Goal: Check status: Check status

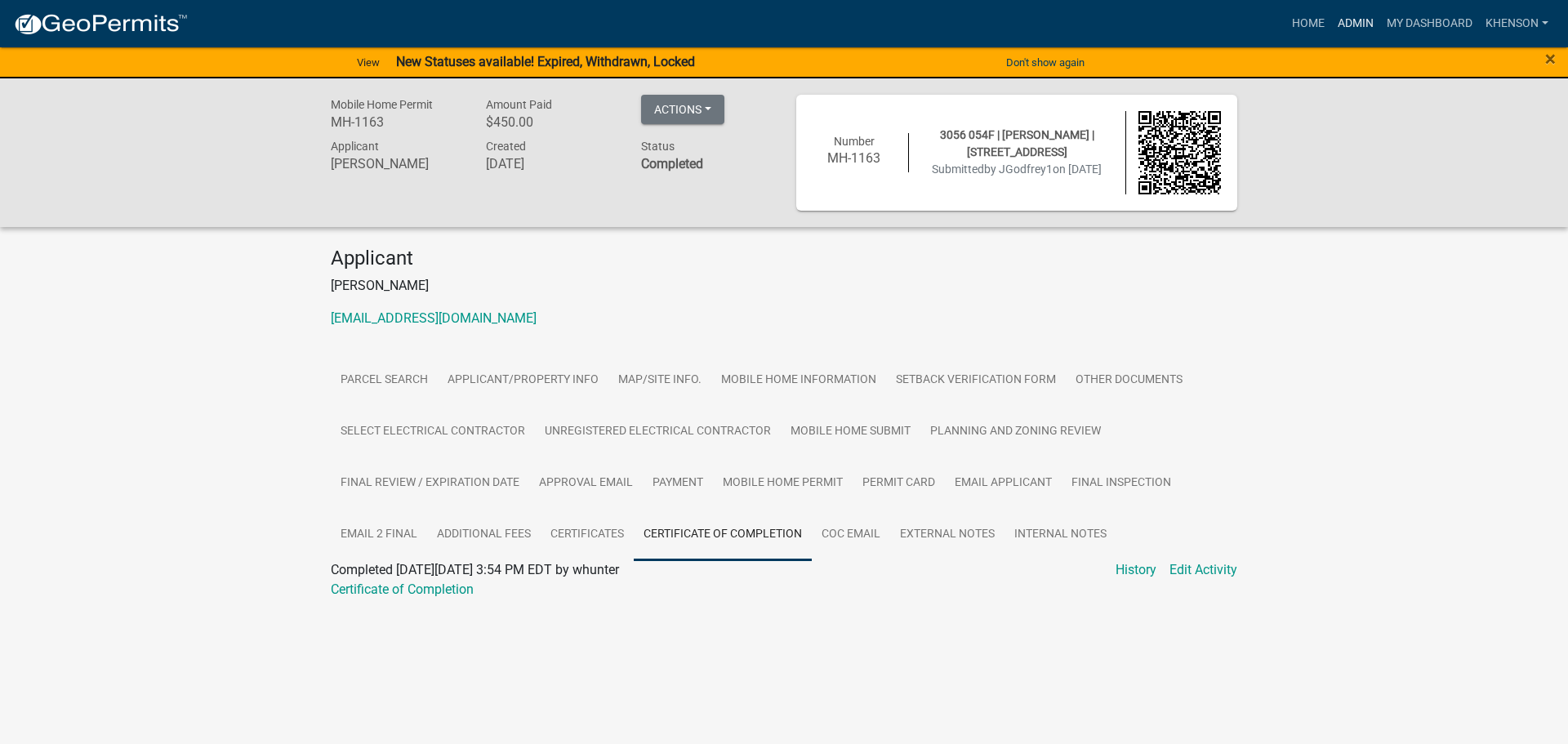
drag, startPoint x: 1369, startPoint y: 22, endPoint x: 1358, endPoint y: 22, distance: 11.0
click at [1368, 22] on link "Admin" at bounding box center [1356, 23] width 49 height 31
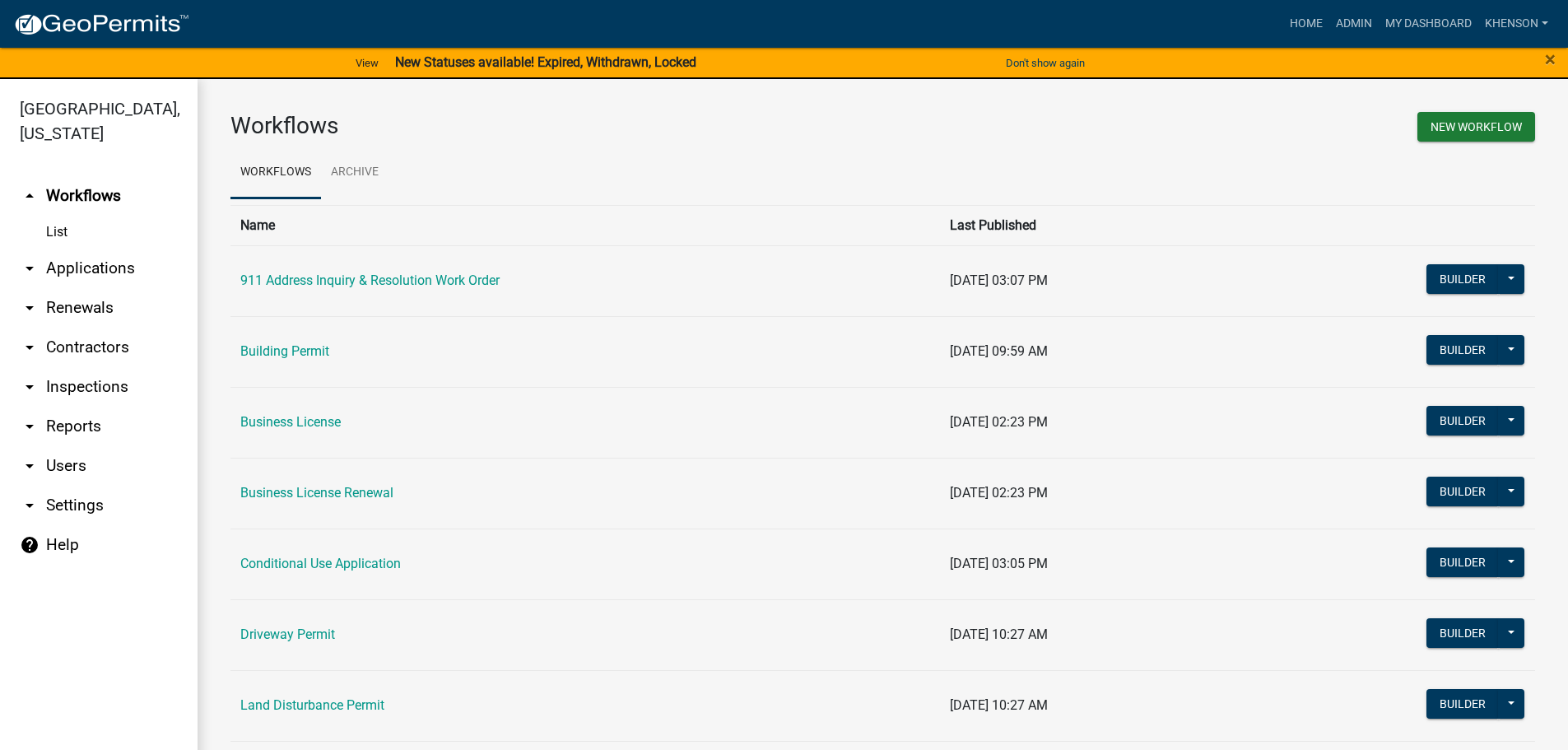
click at [91, 259] on link "arrow_drop_down Applications" at bounding box center [98, 269] width 198 height 40
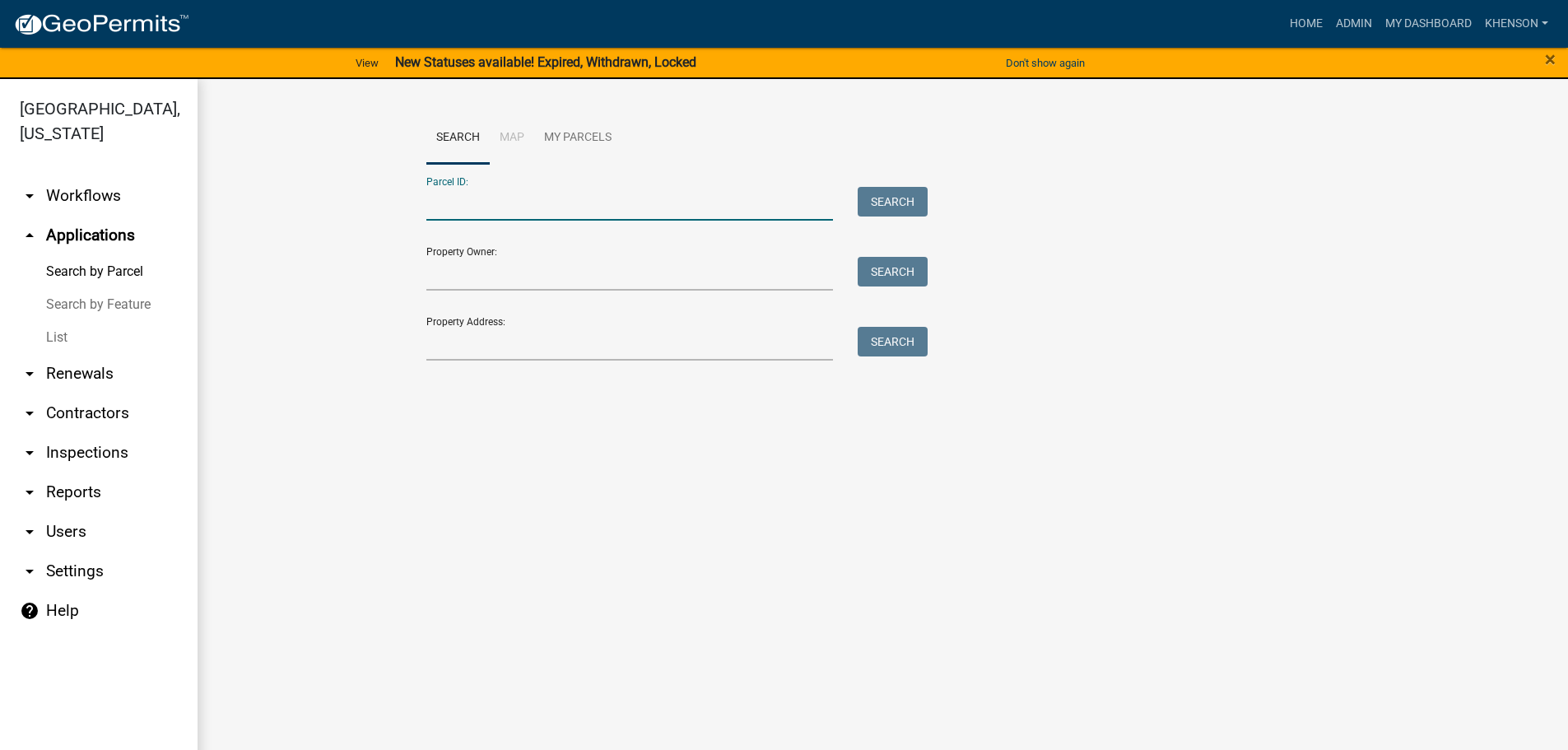
click at [454, 211] on input "Parcel ID:" at bounding box center [630, 204] width 407 height 34
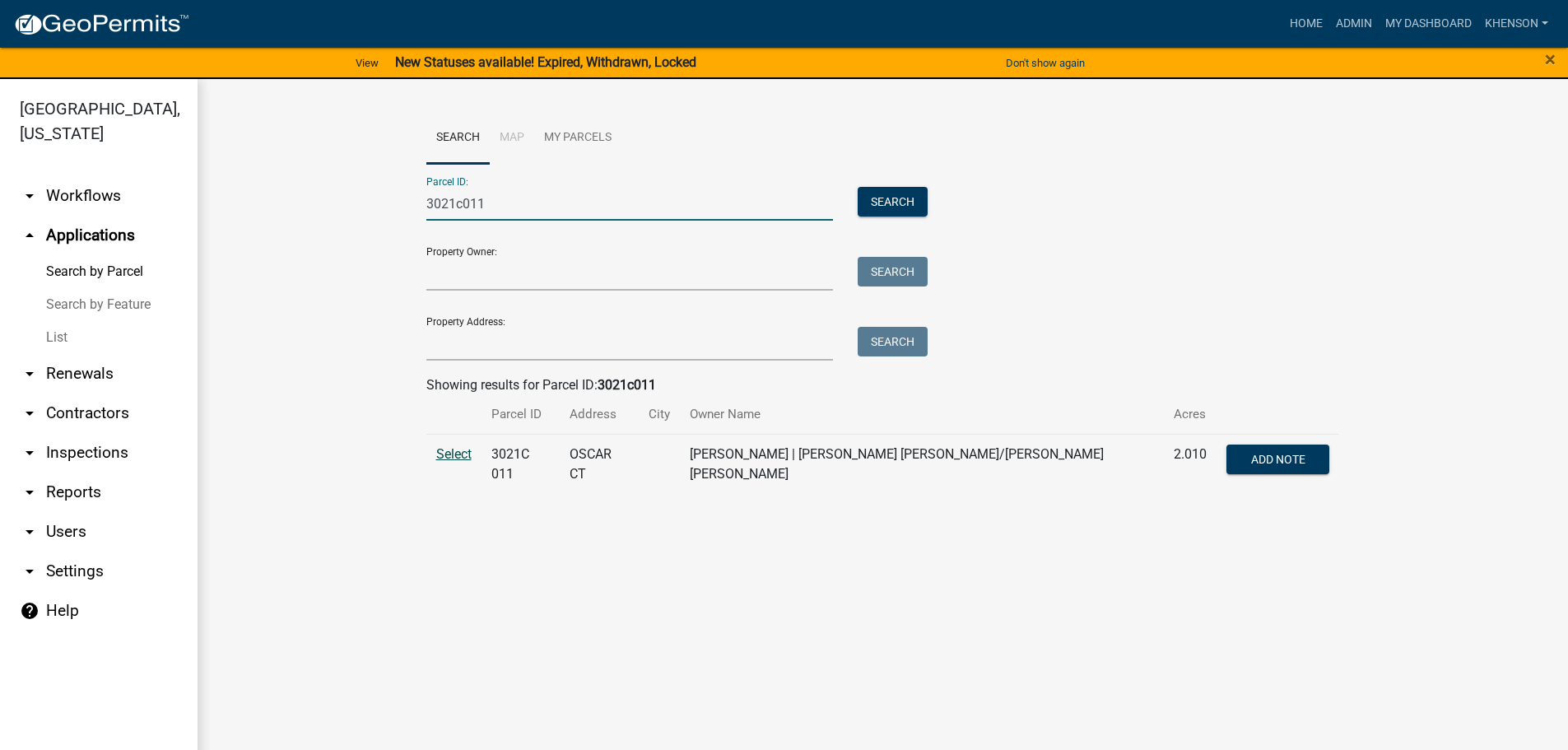
type input "3021c011"
click at [449, 448] on span "Select" at bounding box center [454, 454] width 35 height 16
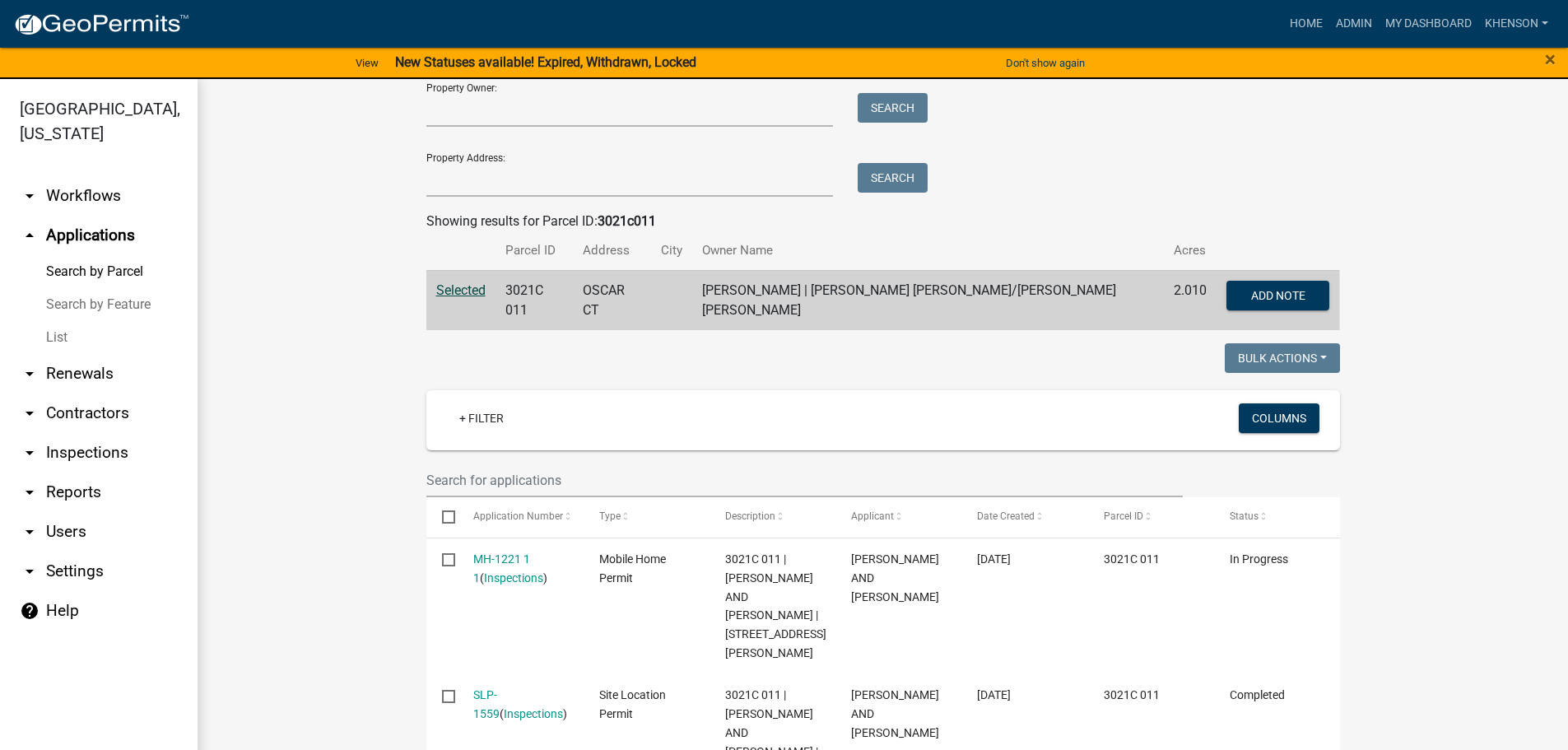
scroll to position [330, 0]
